Goal: Information Seeking & Learning: Compare options

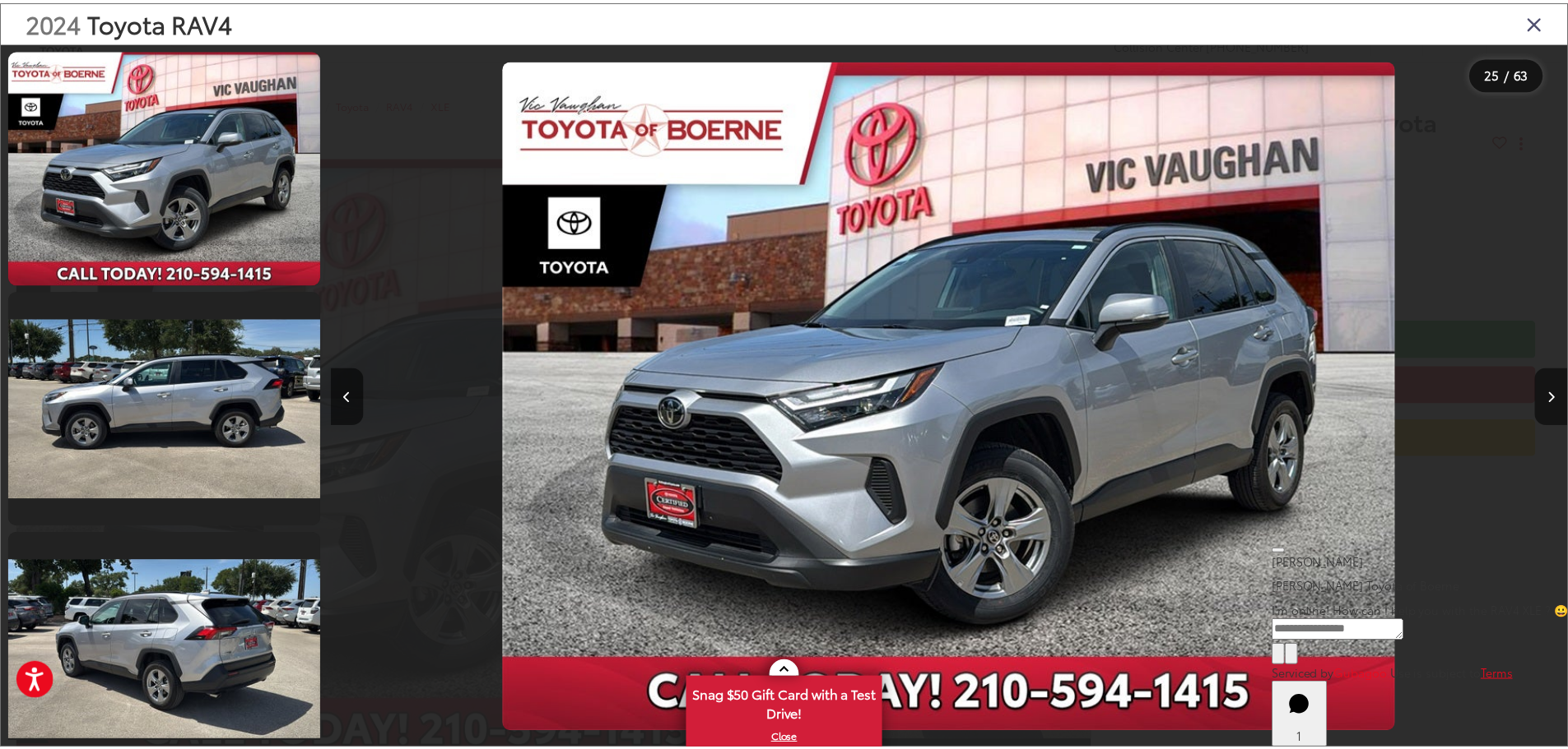
scroll to position [0, 29915]
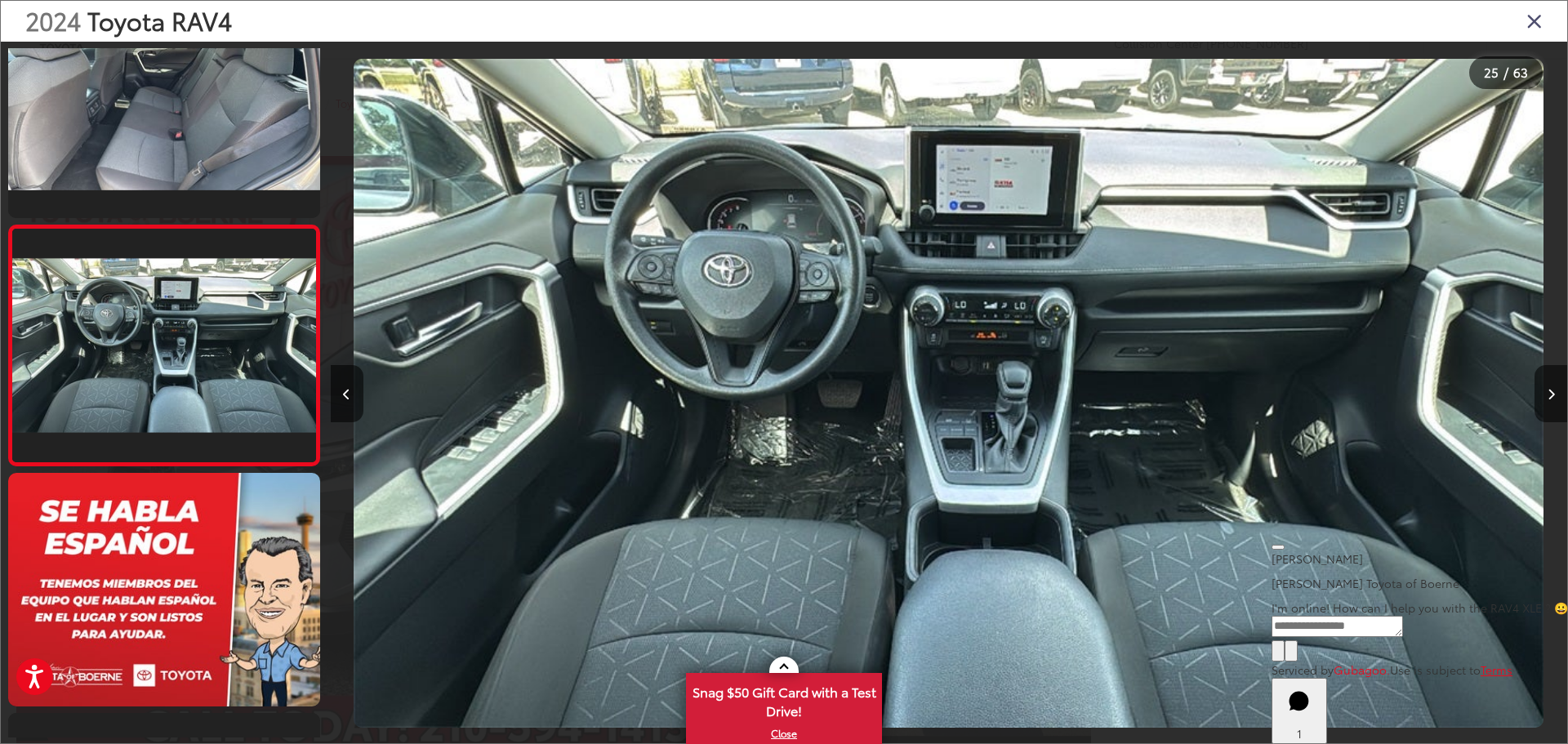
click at [1535, 27] on icon "Close gallery" at bounding box center [1535, 21] width 16 height 22
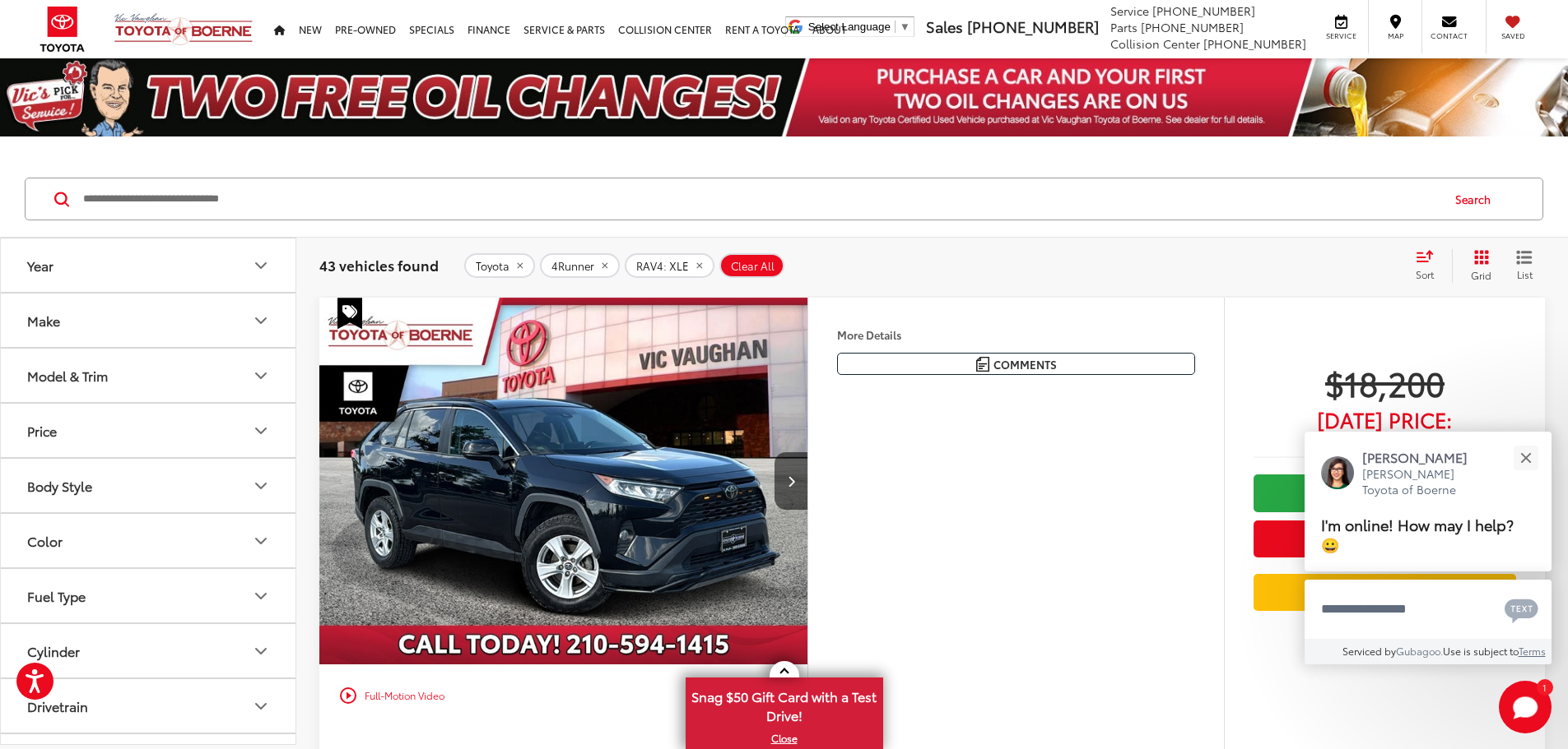
click at [1163, 725] on div "More Details Comments Dealer Comments 2020 Toyota RAV4 XLE Black Inspected, Blu…" at bounding box center [1016, 570] width 416 height 545
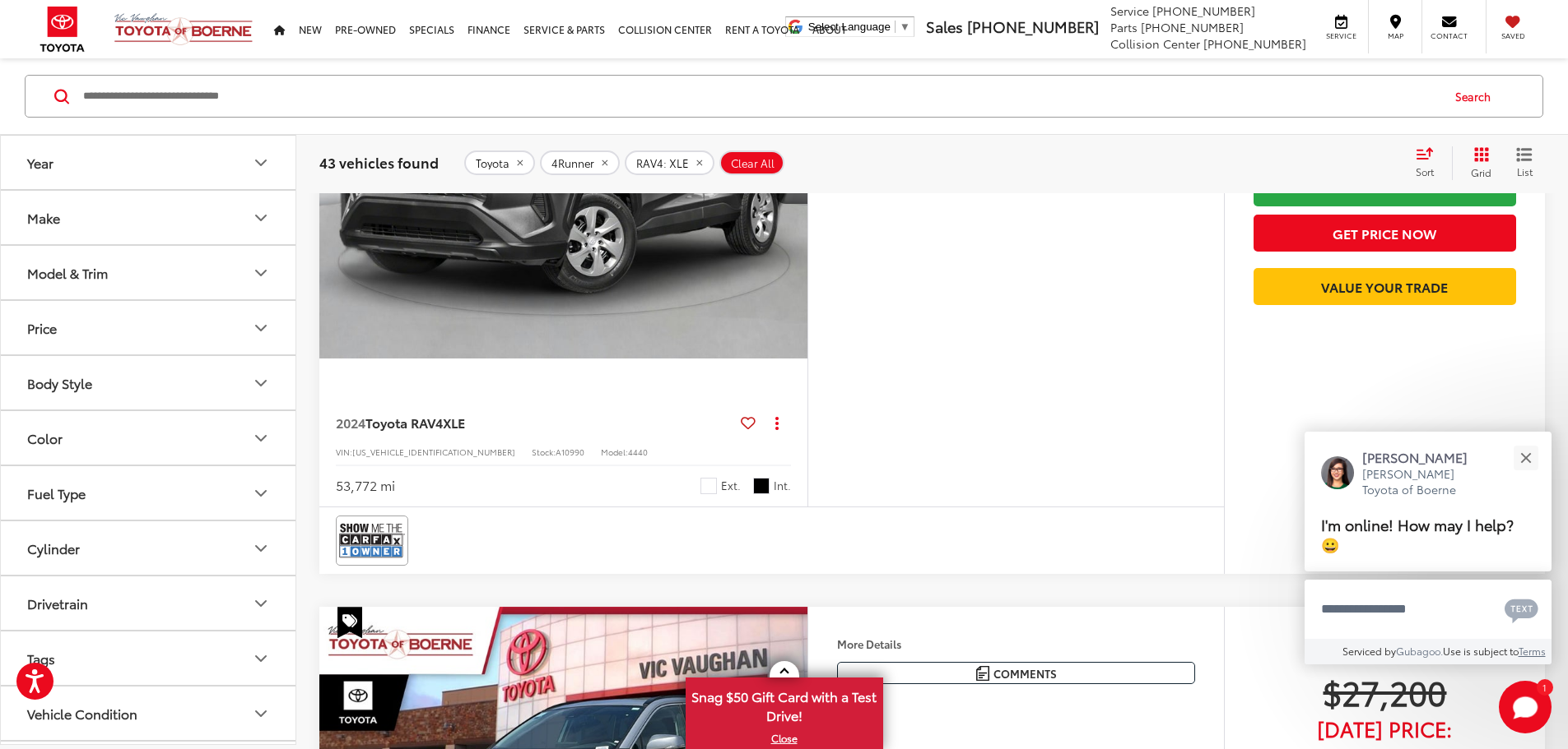
scroll to position [2385, 0]
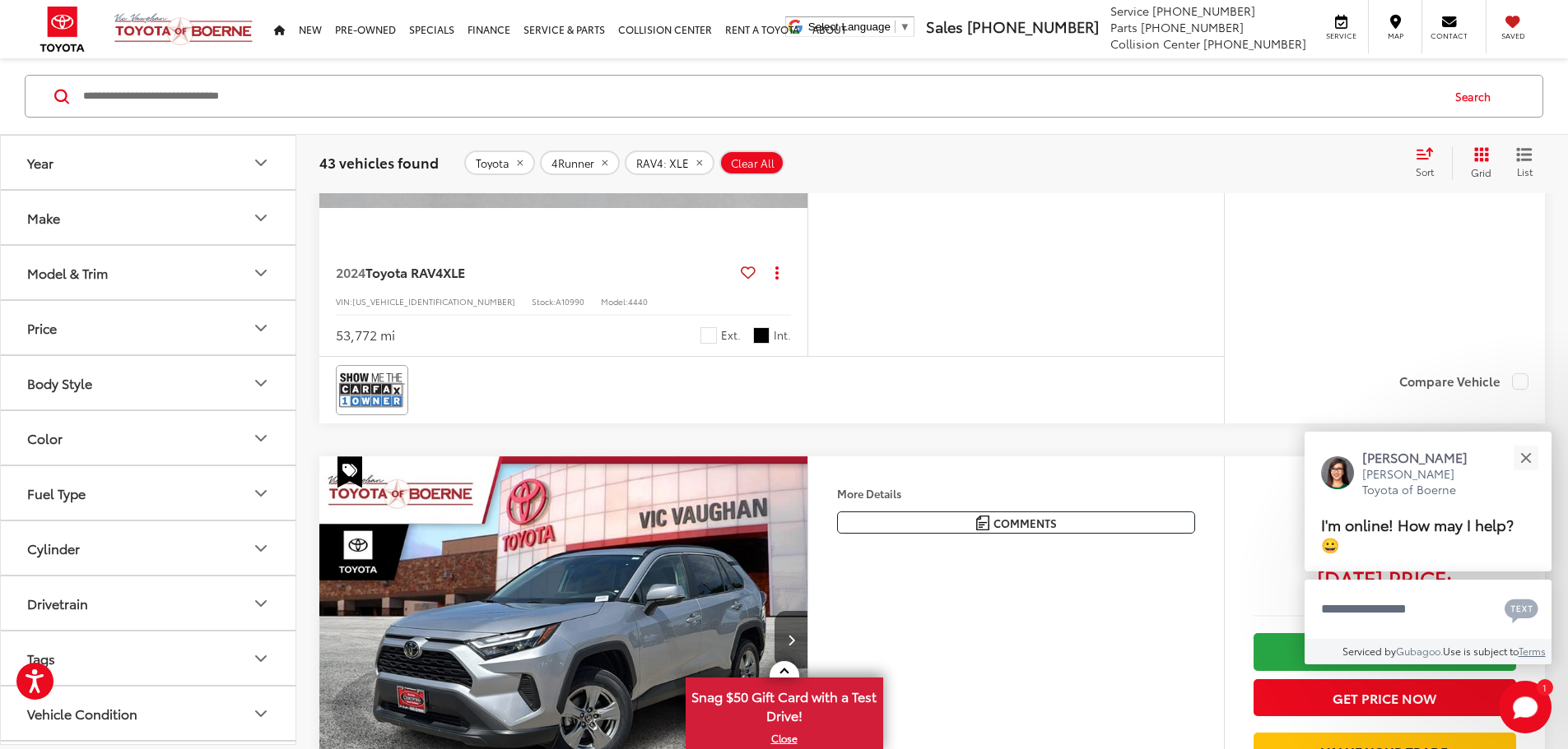
click at [263, 272] on icon "Model & Trim" at bounding box center [261, 273] width 20 height 20
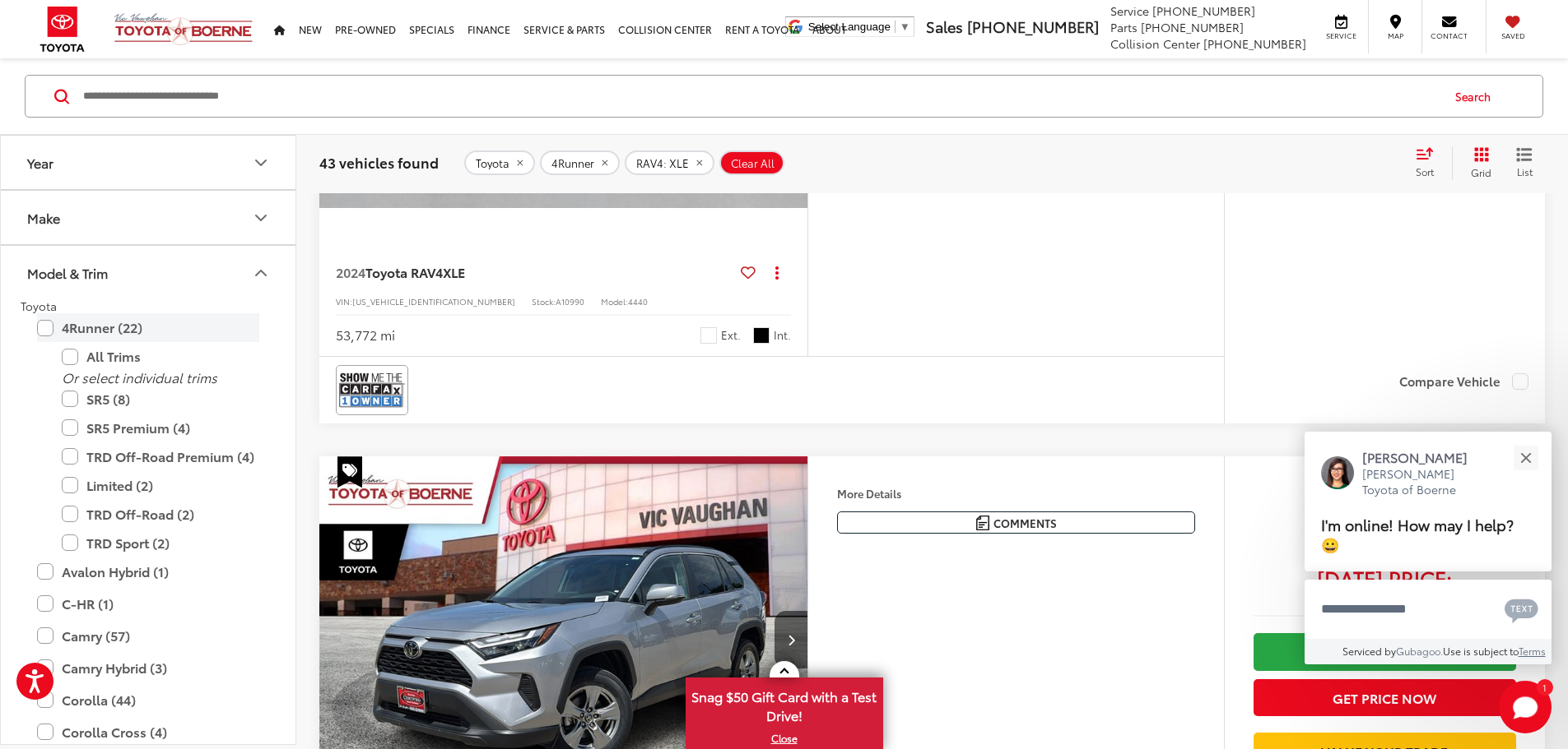
click at [48, 327] on label "4Runner (22)" at bounding box center [148, 328] width 223 height 29
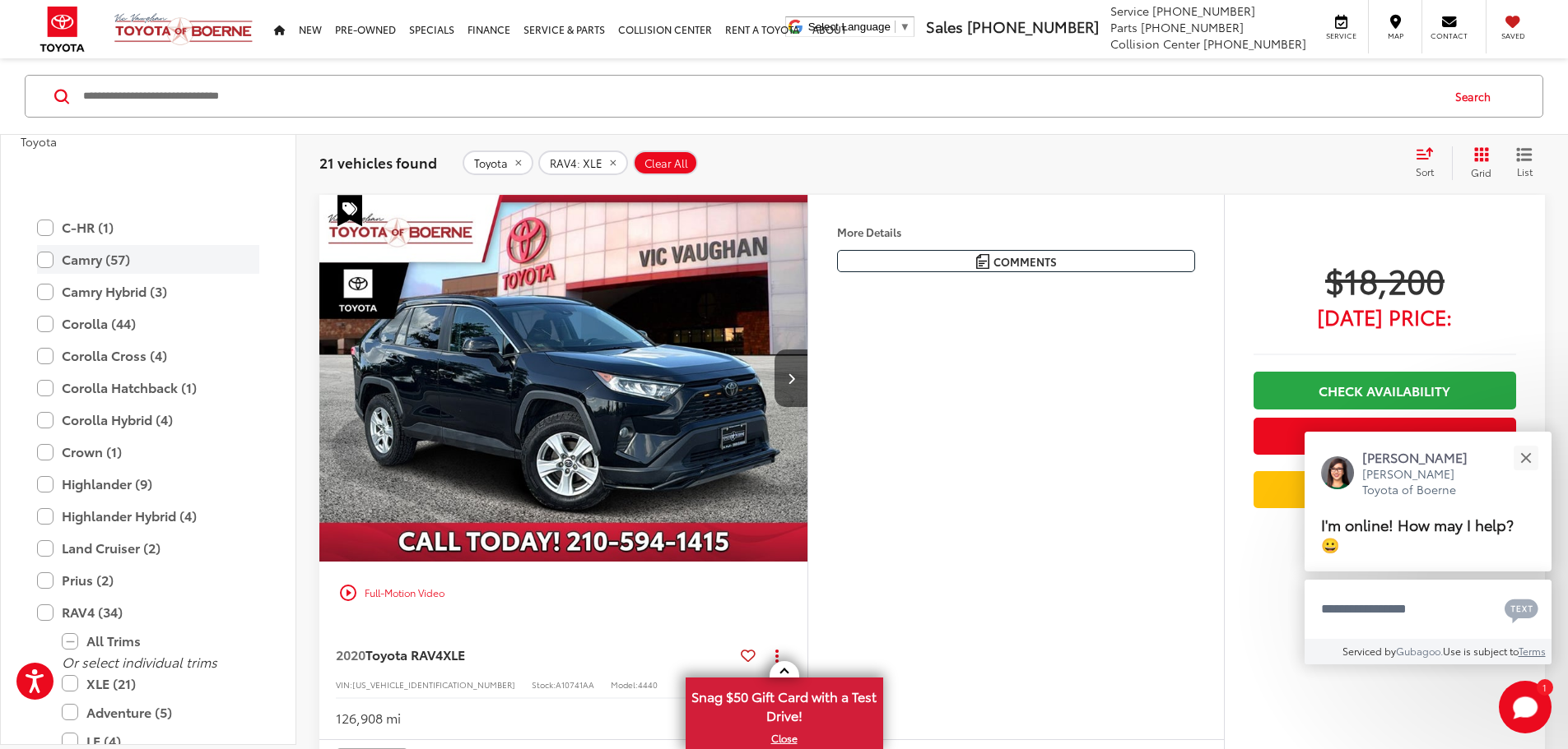
scroll to position [411, 0]
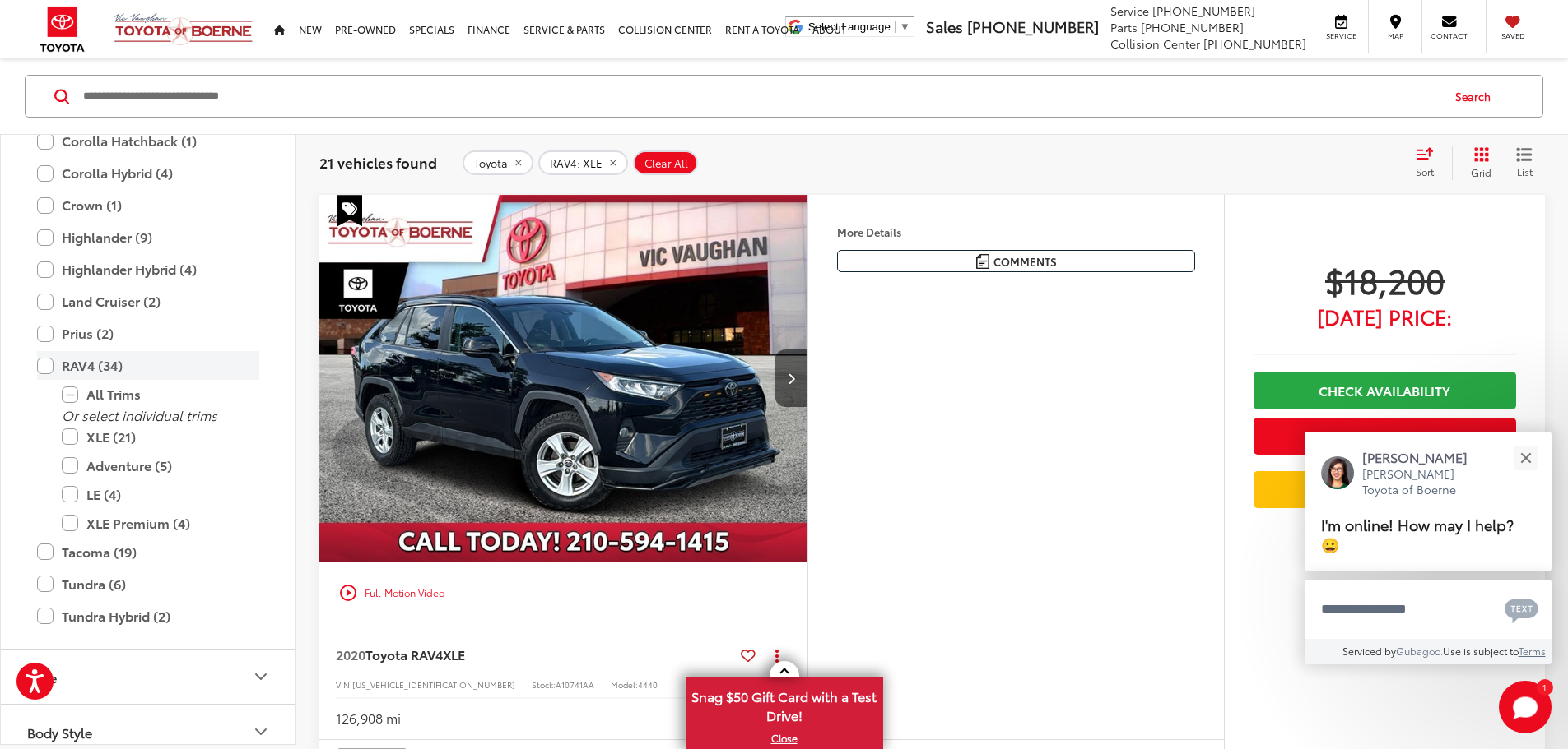
click at [46, 365] on label "RAV4 (34)" at bounding box center [148, 366] width 223 height 29
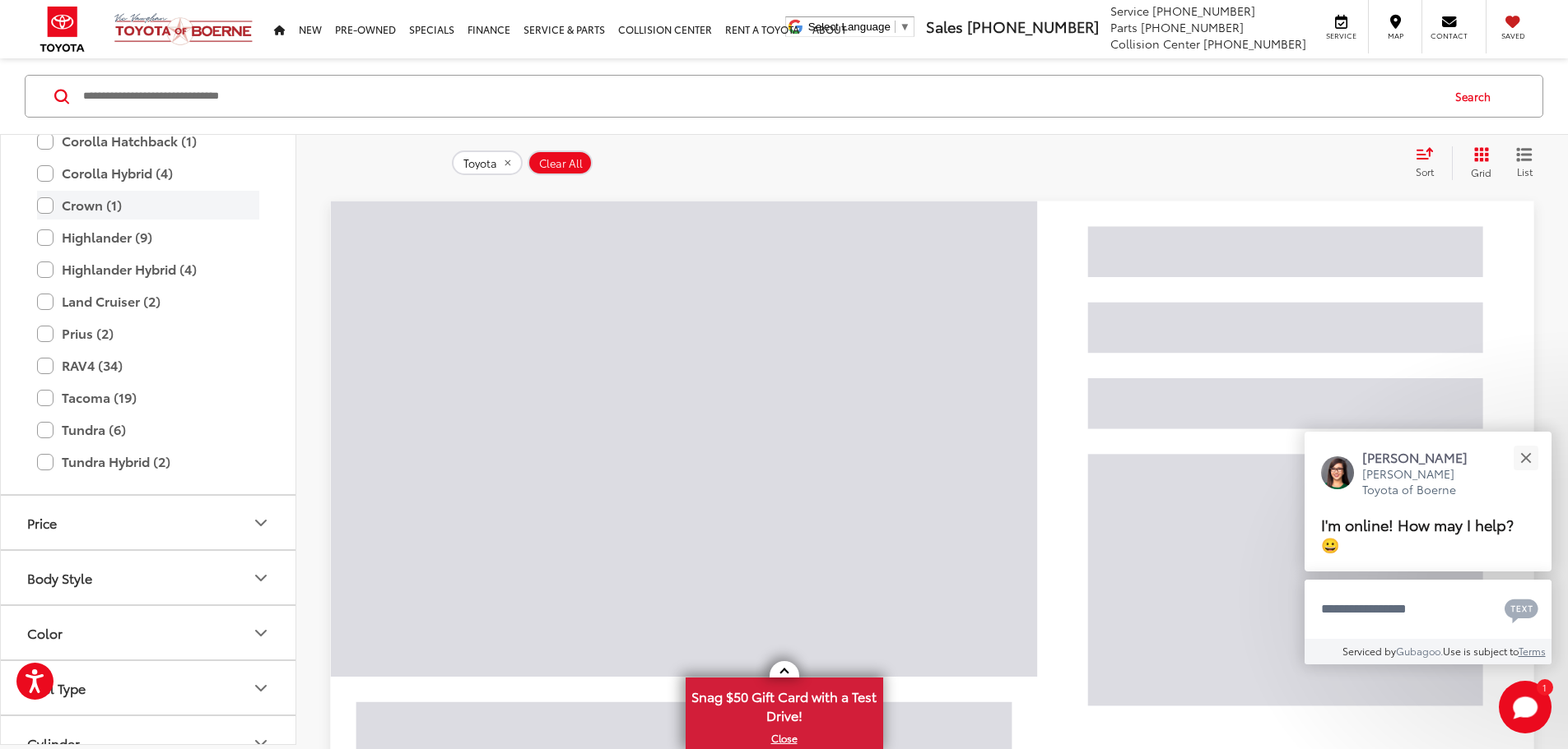
click at [43, 206] on label "Crown (1)" at bounding box center [148, 205] width 223 height 29
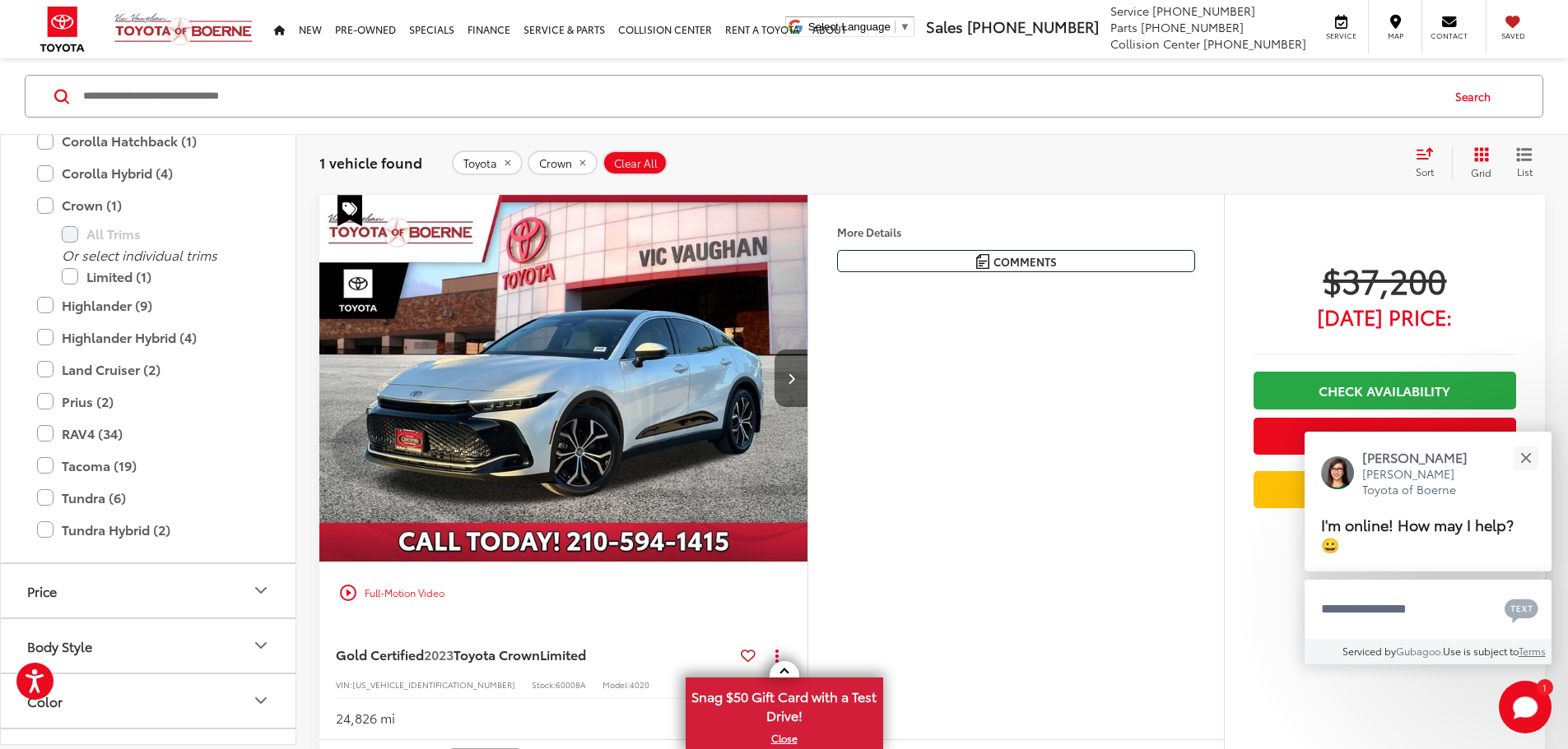
click at [795, 384] on icon "Next image" at bounding box center [791, 378] width 7 height 12
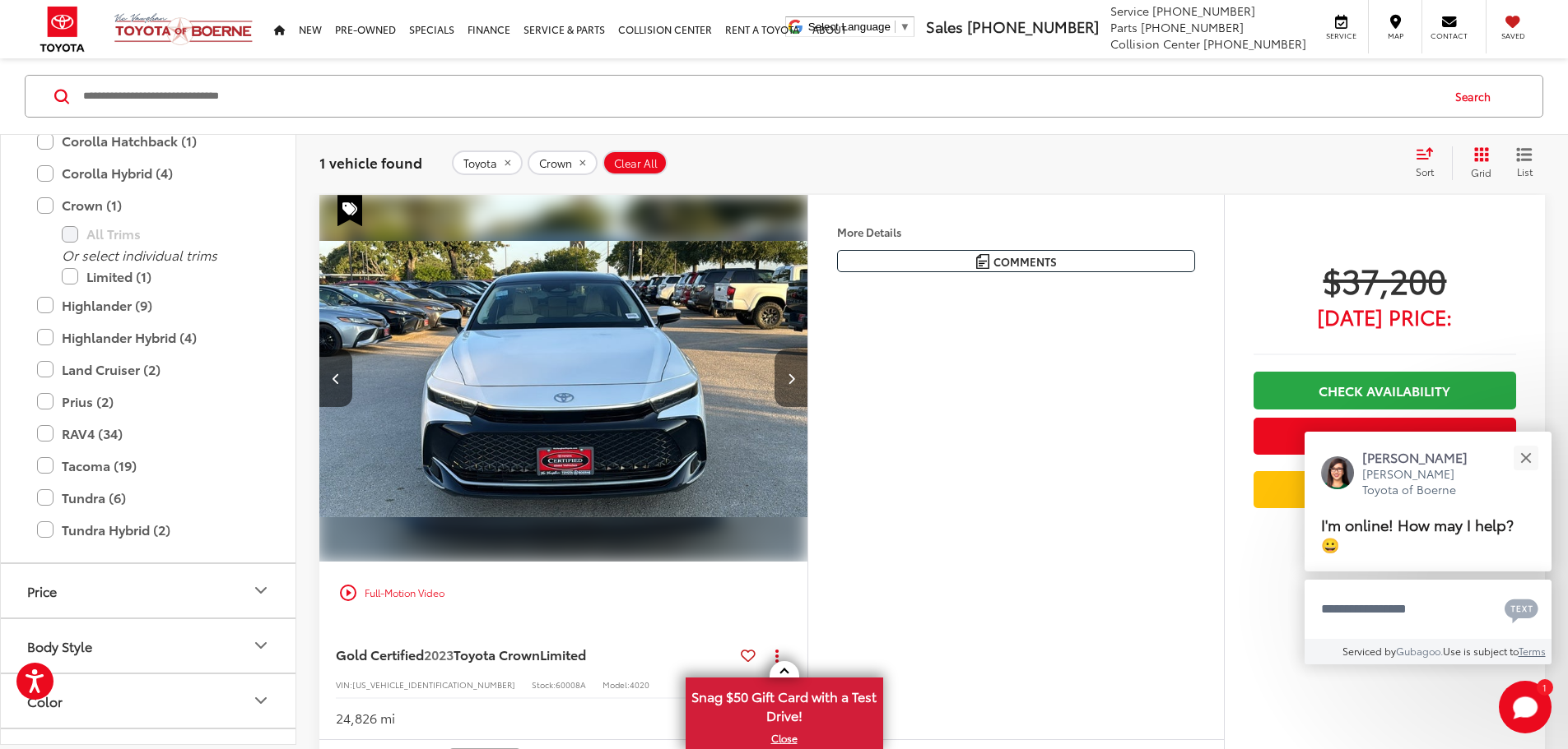
click at [795, 384] on icon "Next image" at bounding box center [791, 378] width 7 height 12
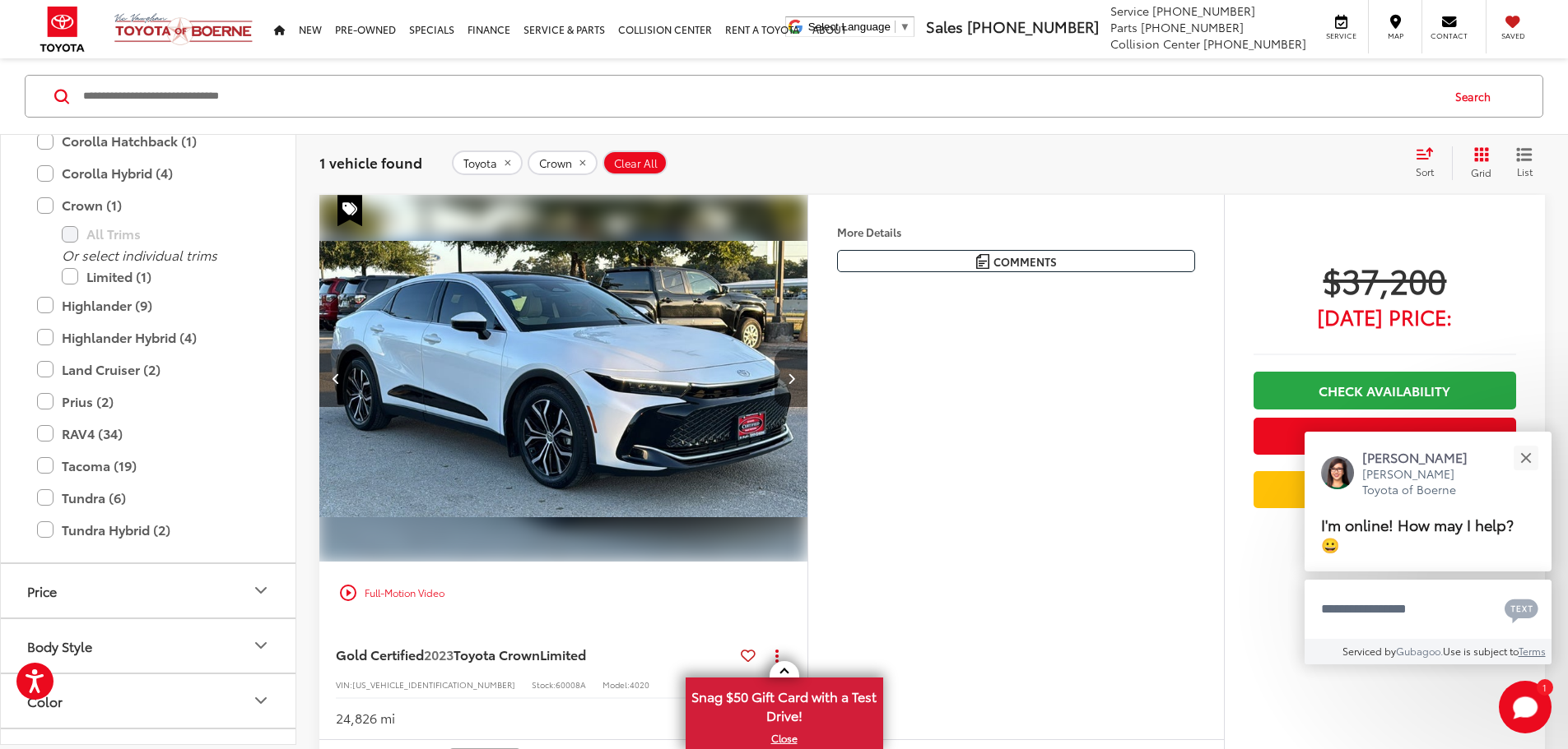
click at [795, 384] on icon "Next image" at bounding box center [791, 378] width 7 height 12
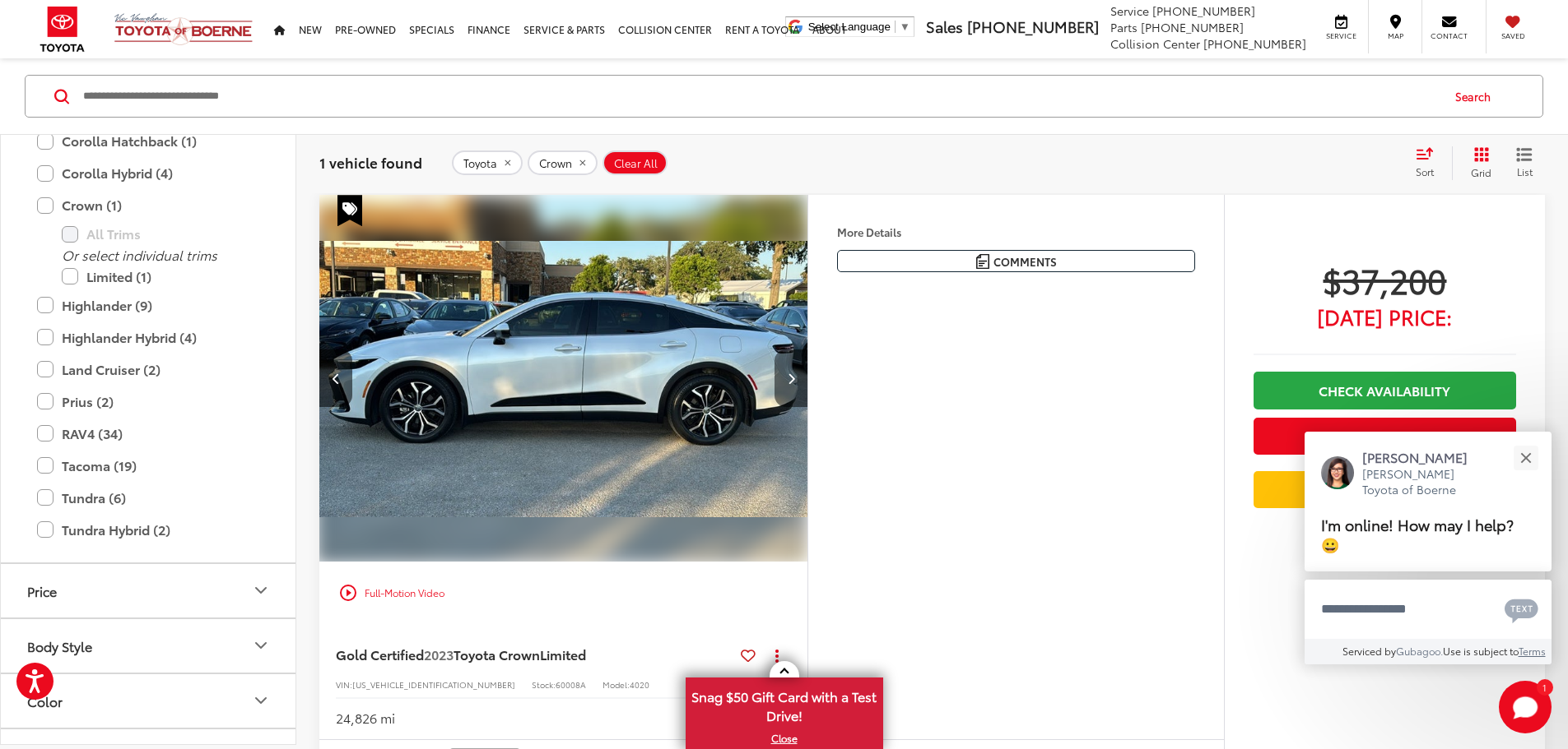
click at [795, 384] on icon "Next image" at bounding box center [791, 378] width 7 height 12
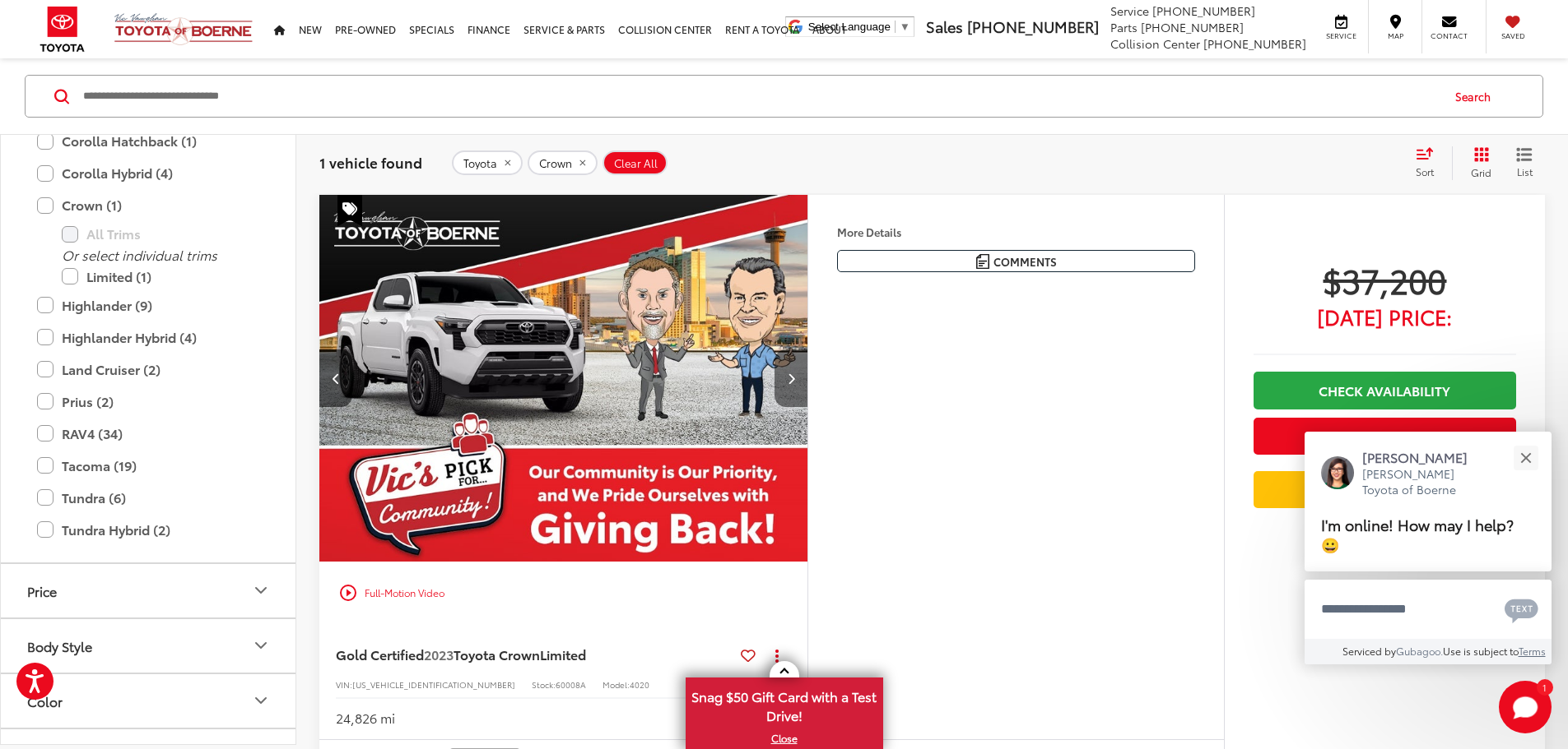
click at [795, 384] on icon "Next image" at bounding box center [791, 378] width 7 height 12
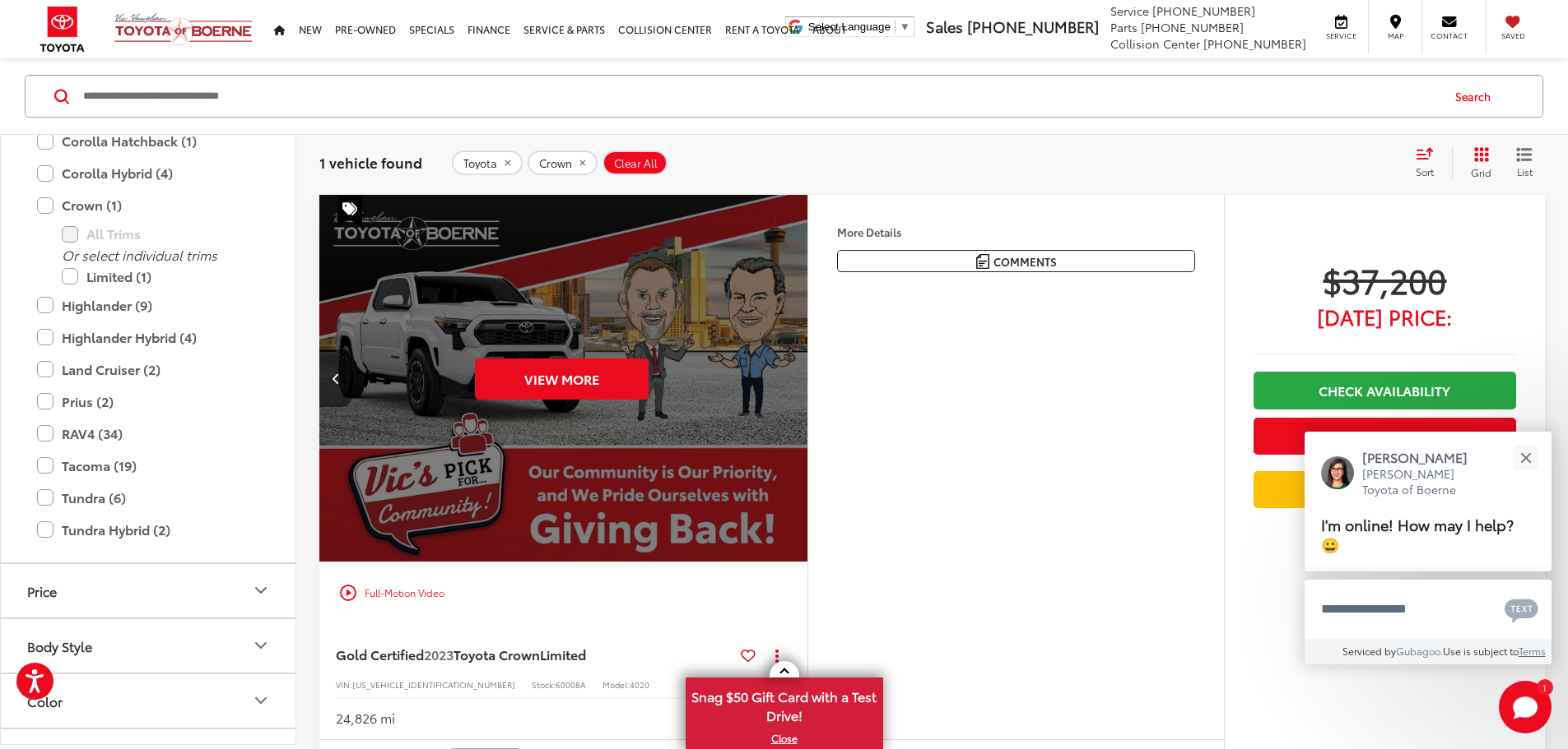
scroll to position [0, 3121]
click at [807, 423] on div "View More" at bounding box center [561, 379] width 491 height 368
